Goal: Use online tool/utility: Utilize a website feature to perform a specific function

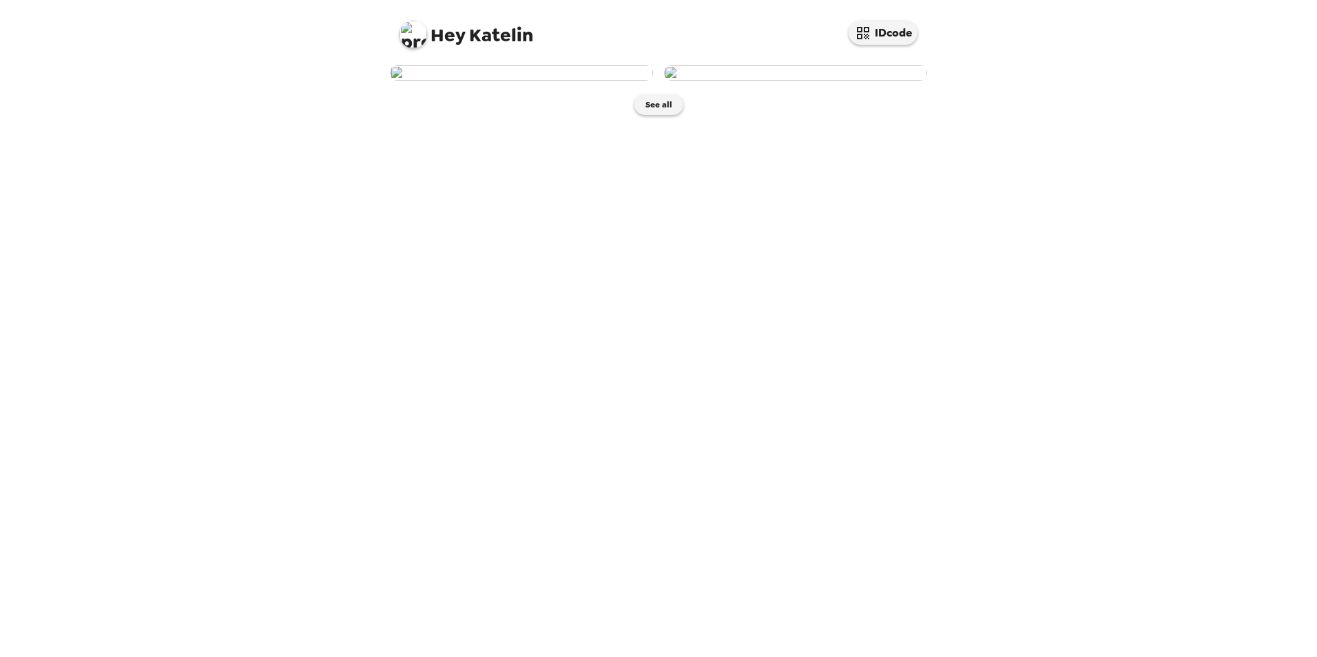
click at [548, 81] on img at bounding box center [521, 72] width 263 height 15
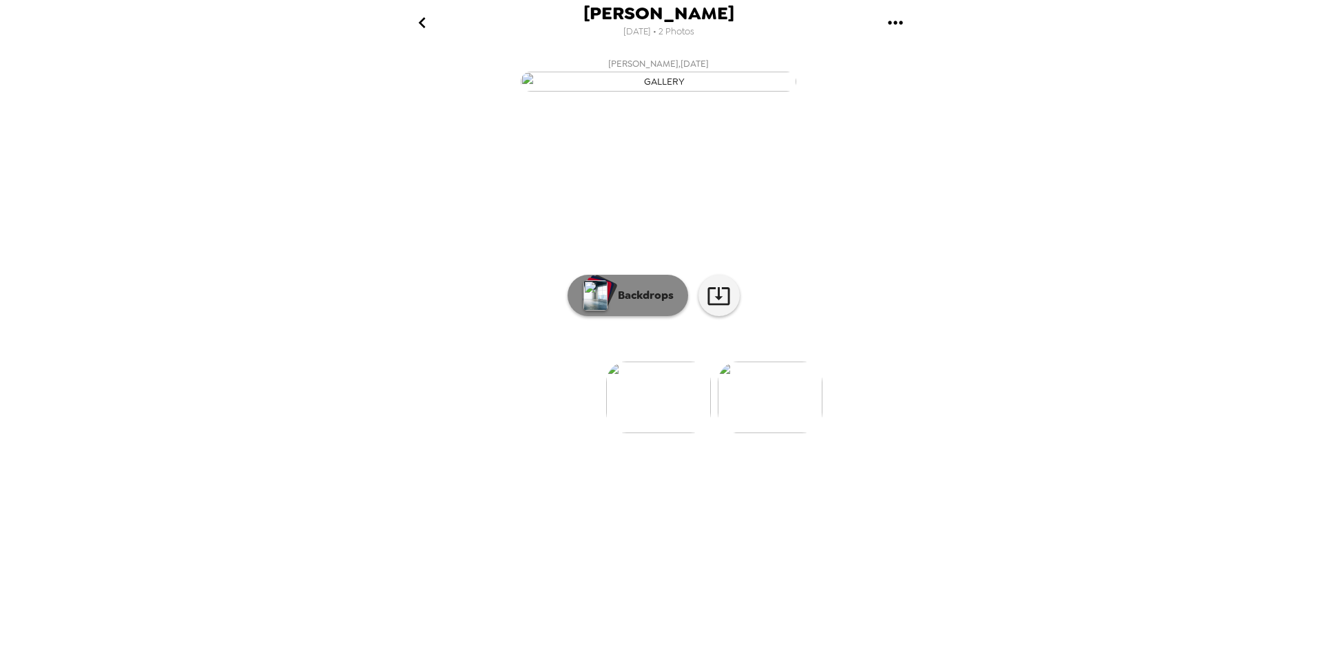
click at [631, 304] on p "Backdrops" at bounding box center [642, 295] width 63 height 17
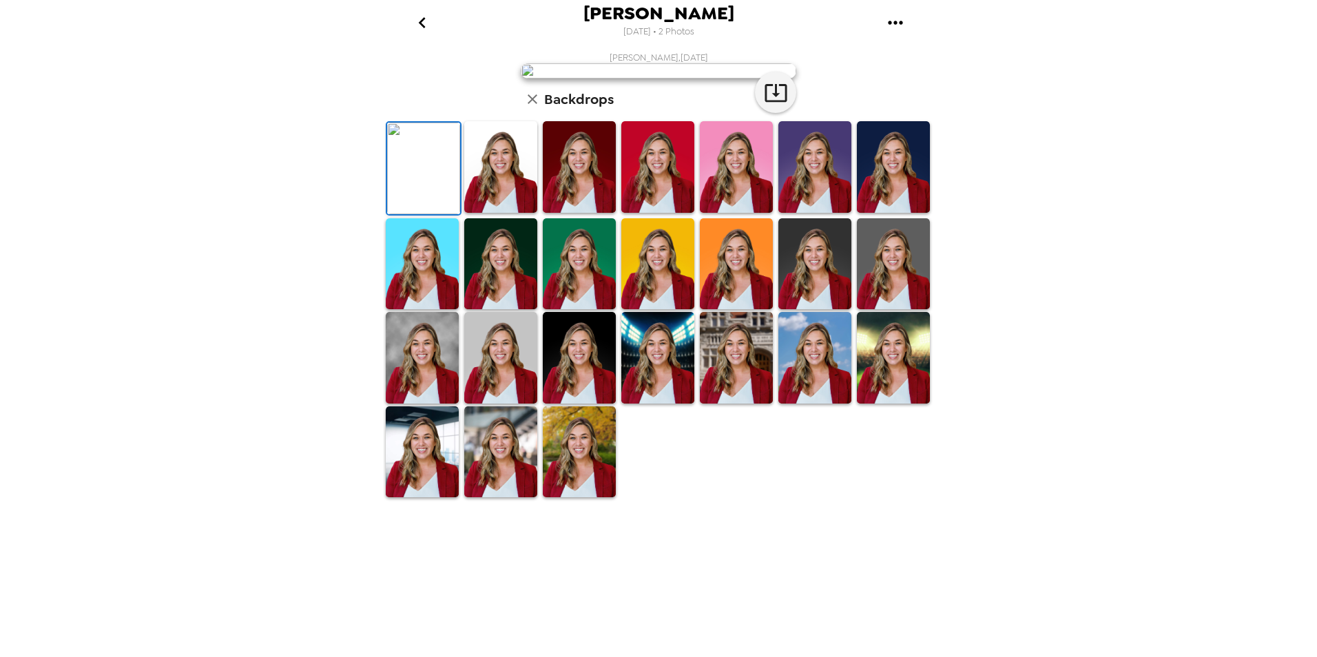
scroll to position [170, 0]
click at [583, 498] on img at bounding box center [579, 452] width 73 height 92
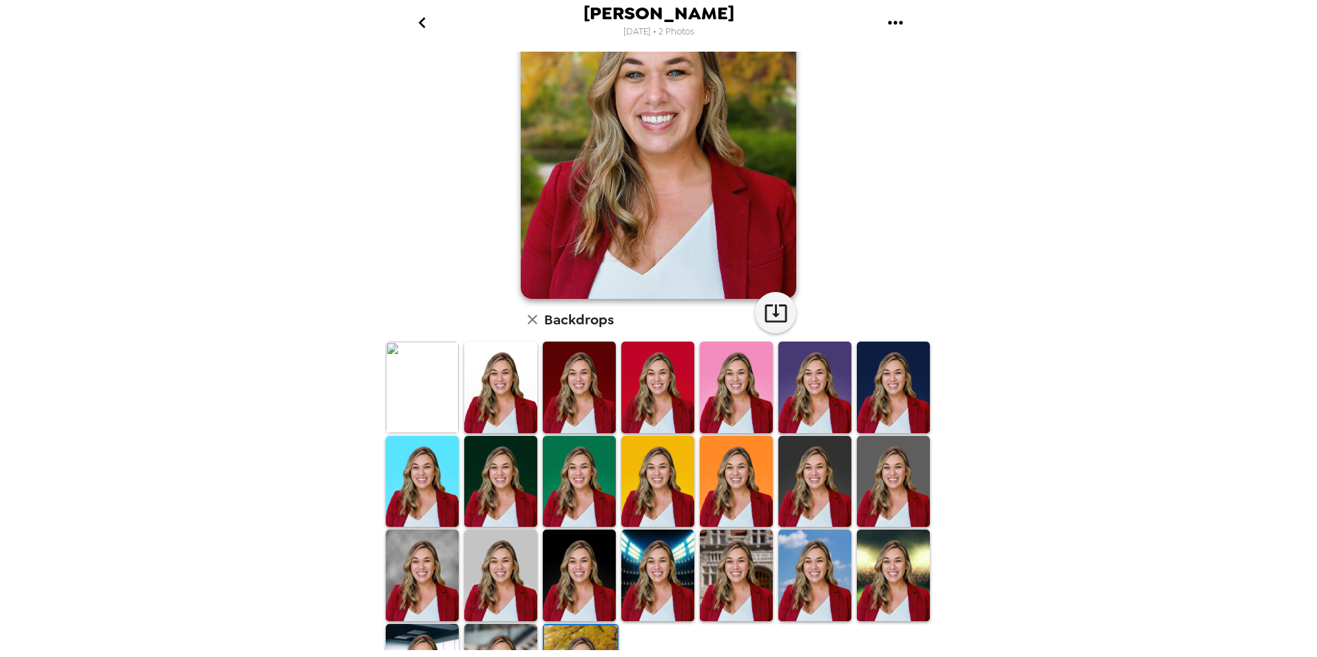
scroll to position [0, 0]
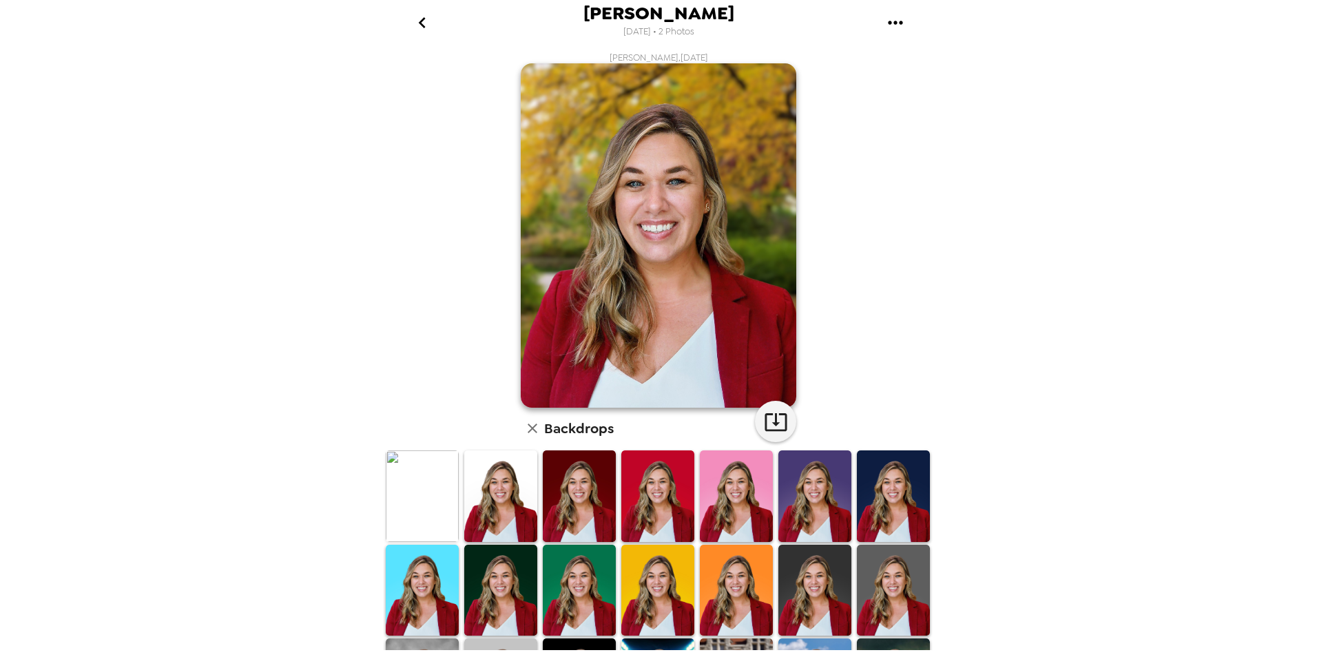
click at [419, 505] on img at bounding box center [422, 496] width 73 height 92
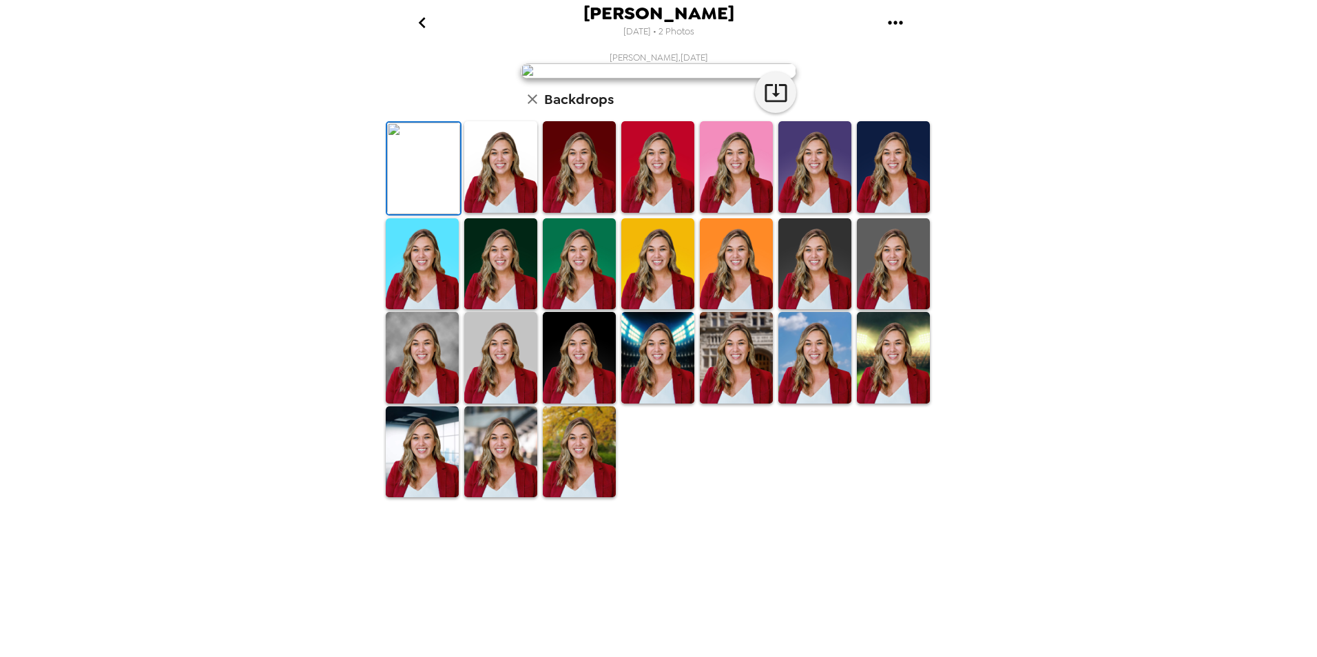
click at [818, 213] on img at bounding box center [814, 167] width 73 height 92
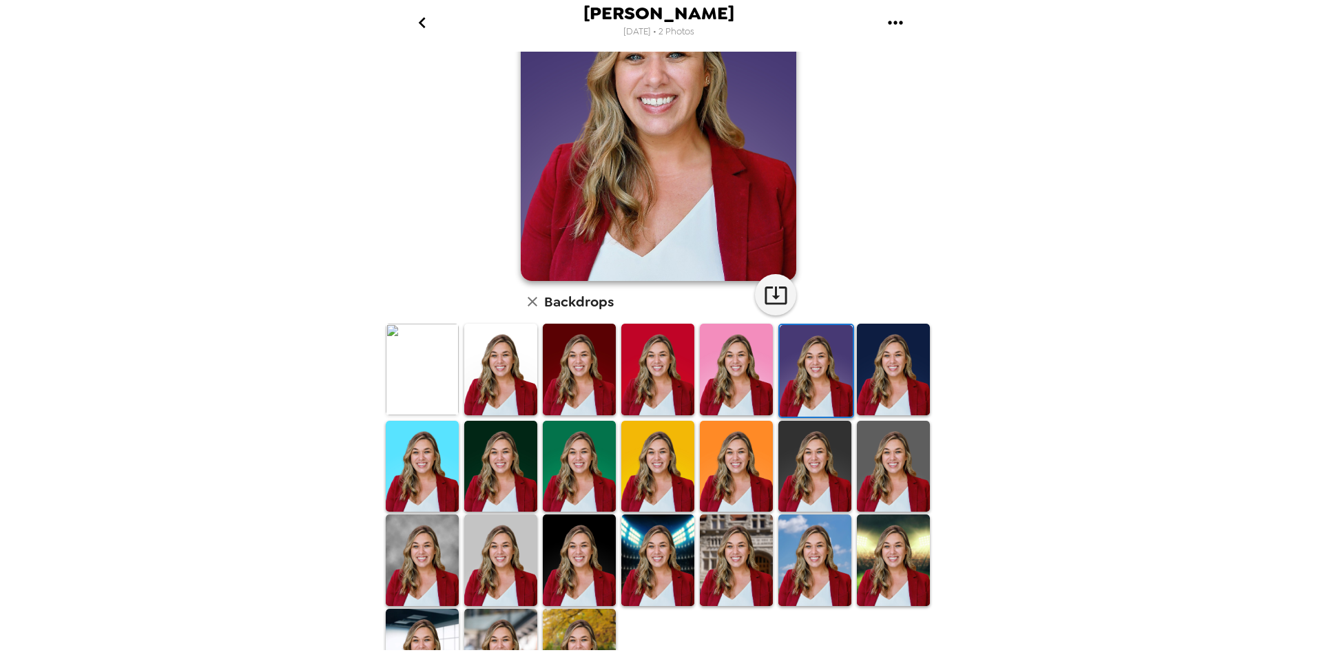
scroll to position [138, 0]
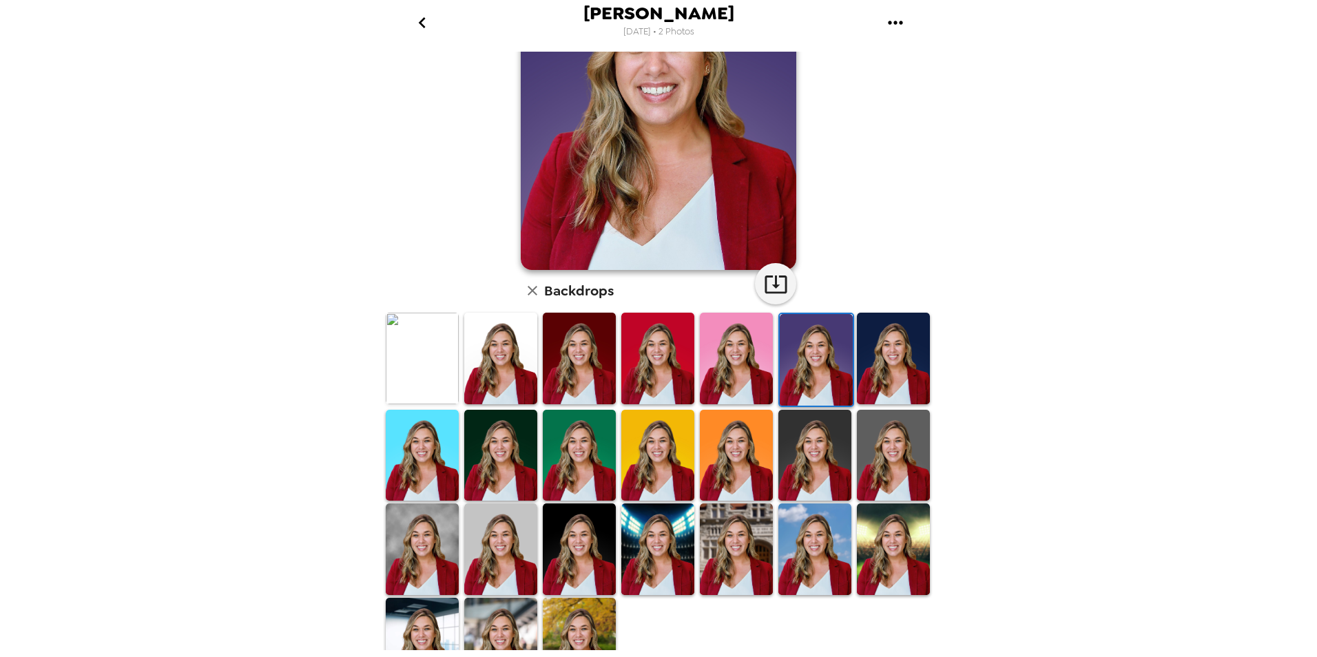
click at [579, 433] on img at bounding box center [579, 456] width 73 height 92
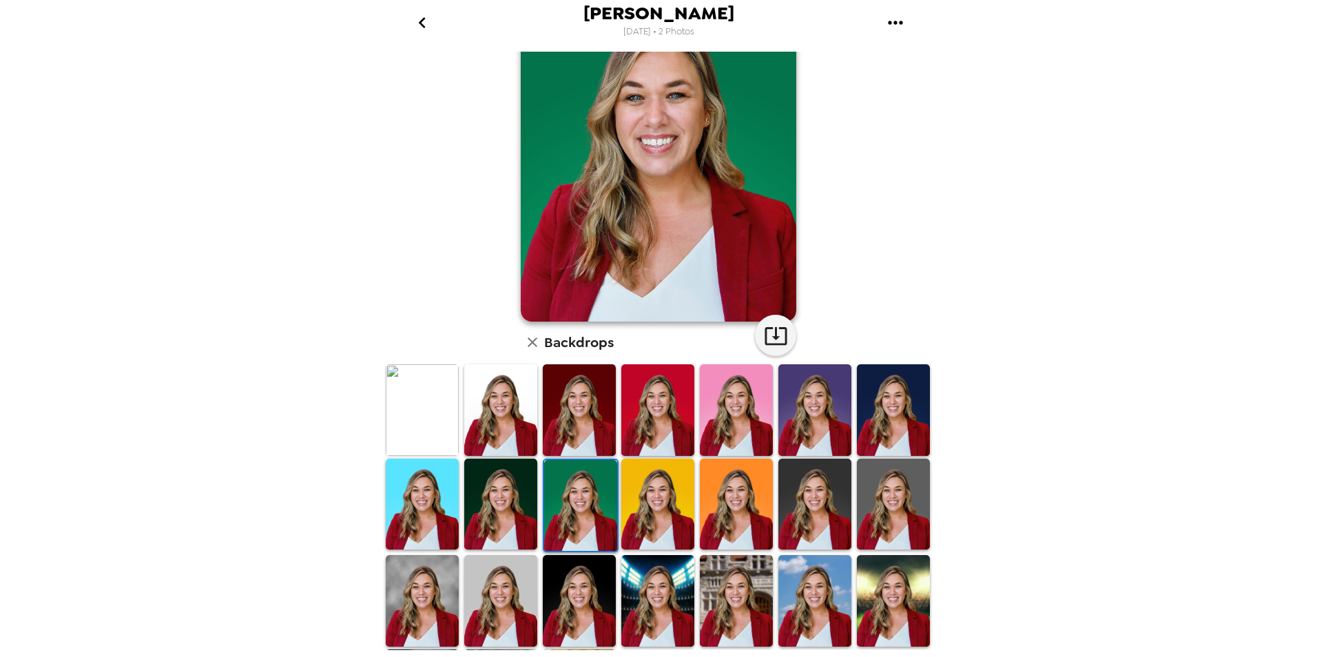
scroll to position [0, 0]
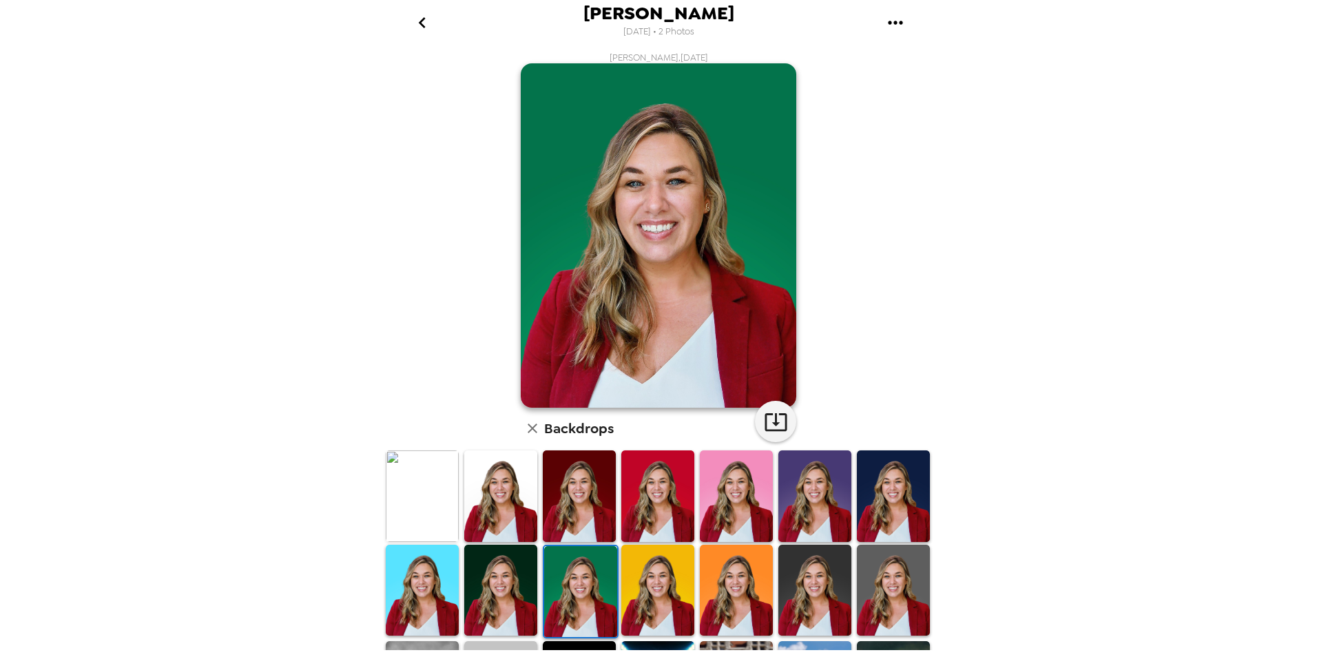
click at [444, 494] on img at bounding box center [422, 496] width 73 height 92
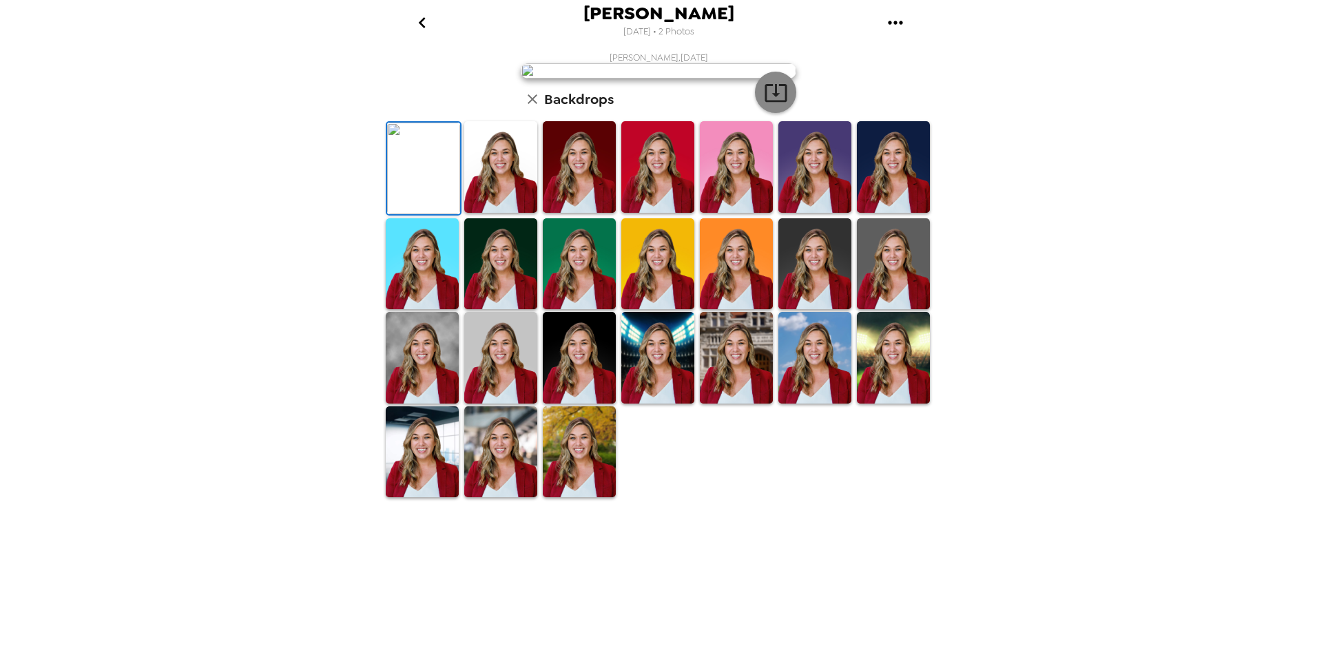
click at [771, 102] on icon "button" at bounding box center [775, 93] width 22 height 18
